Goal: Information Seeking & Learning: Learn about a topic

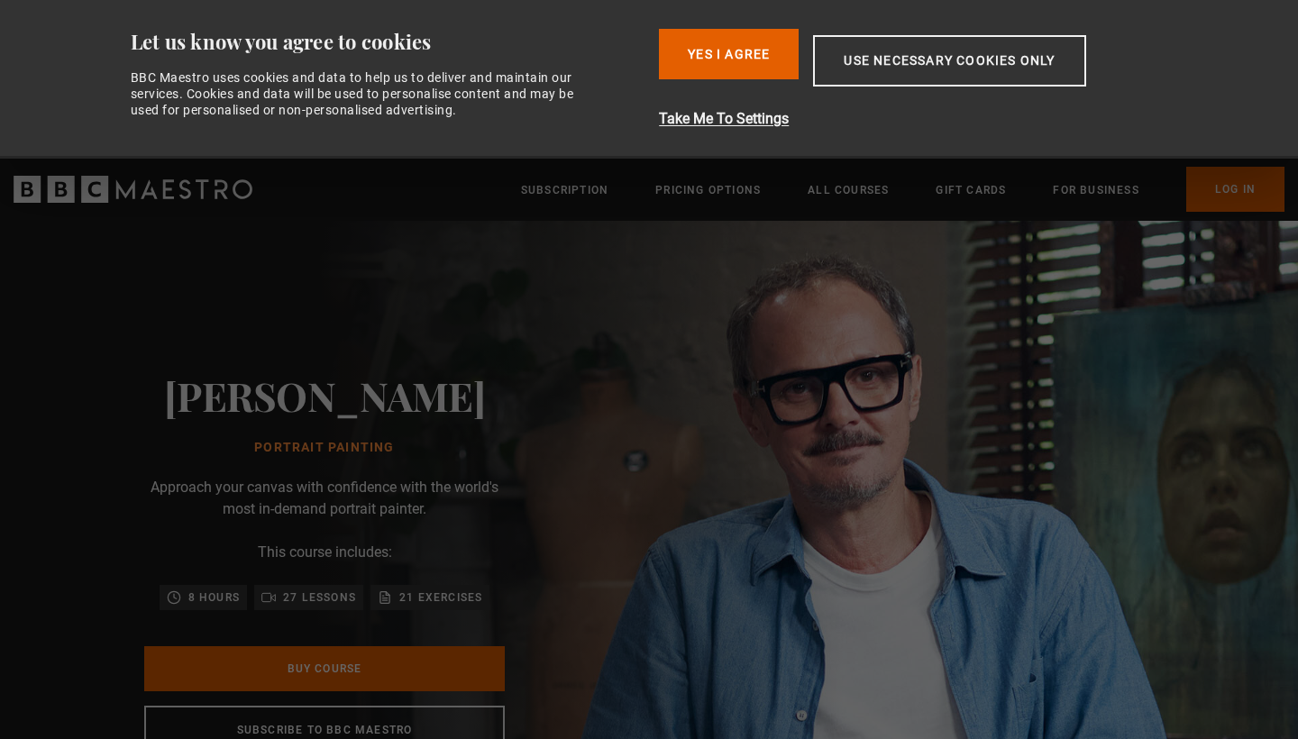
click at [729, 61] on button "Yes I Agree" at bounding box center [729, 54] width 140 height 50
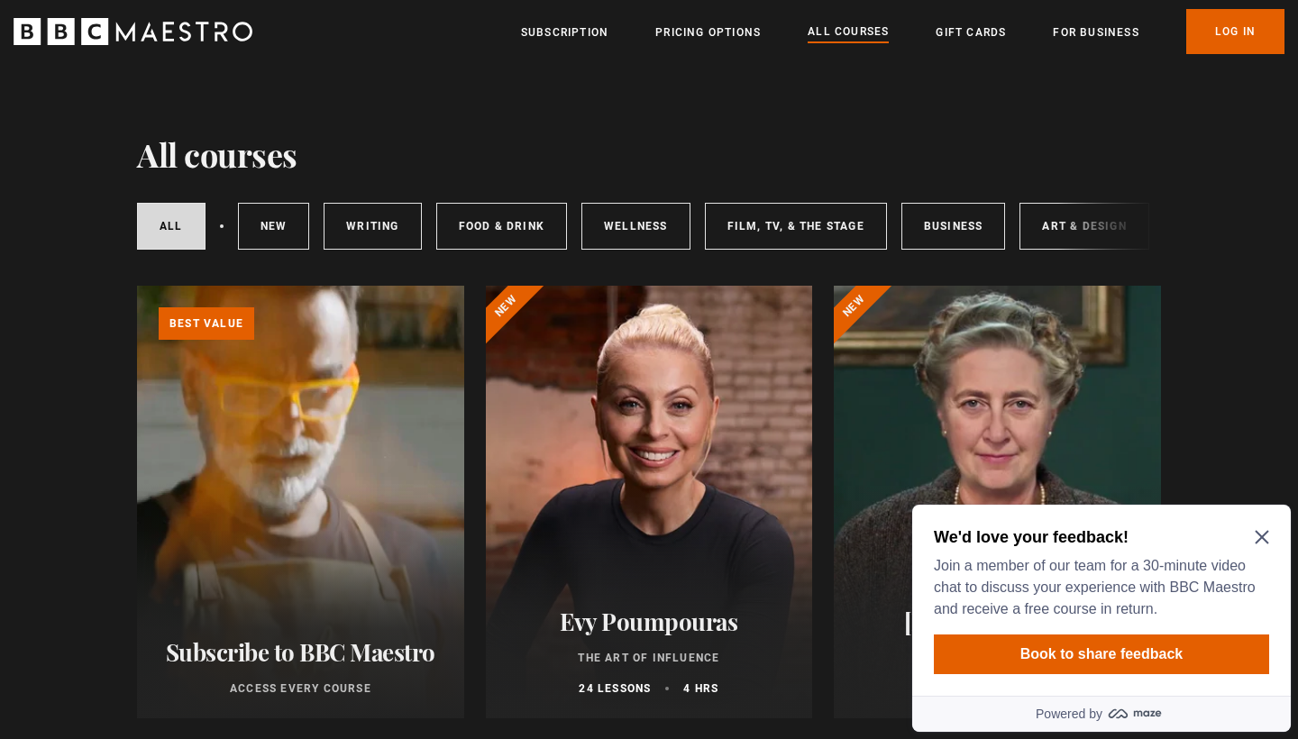
click at [1259, 538] on icon "Close Maze Prompt" at bounding box center [1261, 537] width 14 height 14
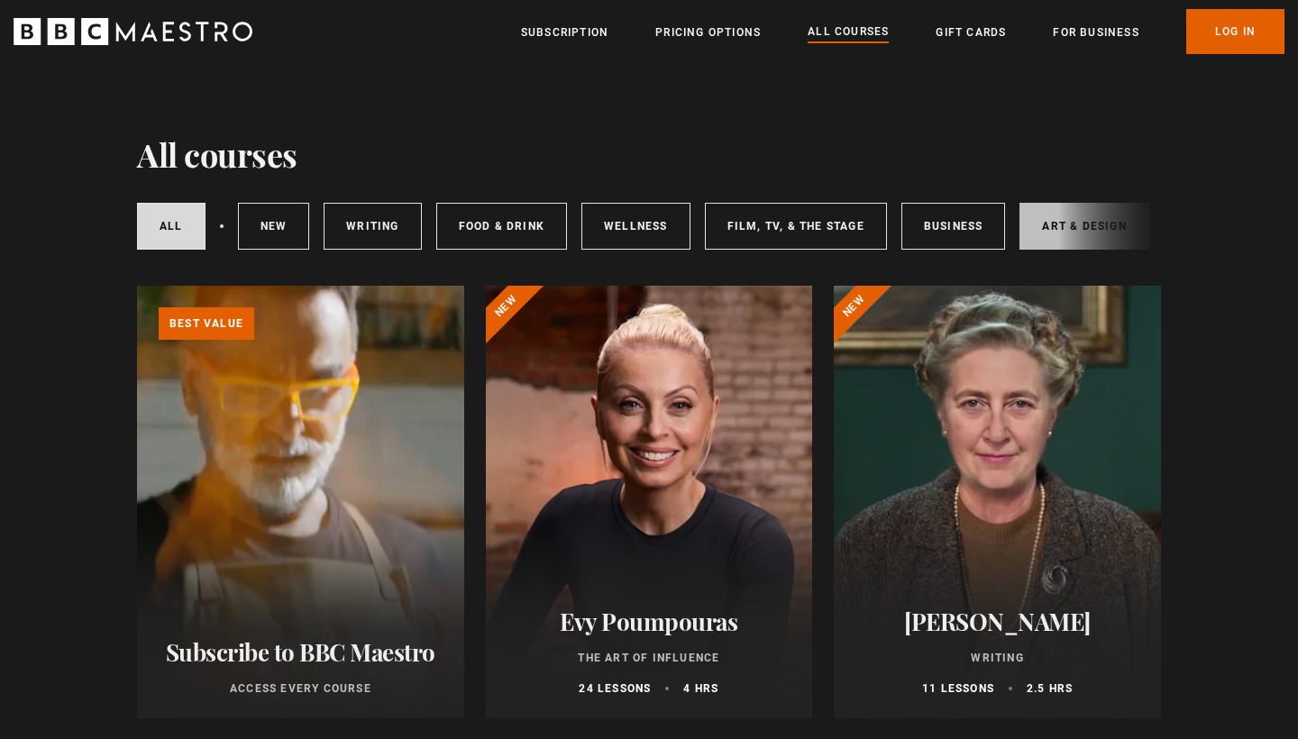
click at [1040, 228] on link "Art & Design" at bounding box center [1083, 226] width 129 height 47
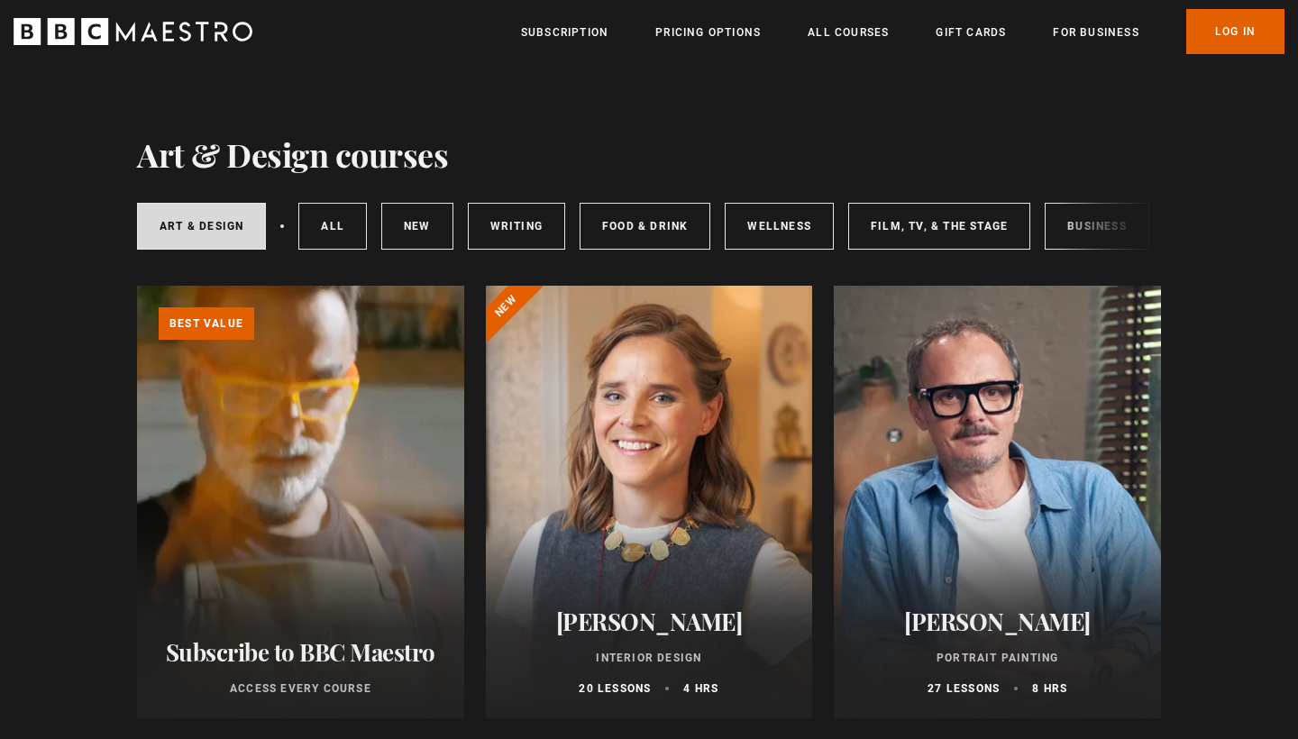
click at [976, 497] on div at bounding box center [996, 502] width 327 height 433
